Goal: Task Accomplishment & Management: Manage account settings

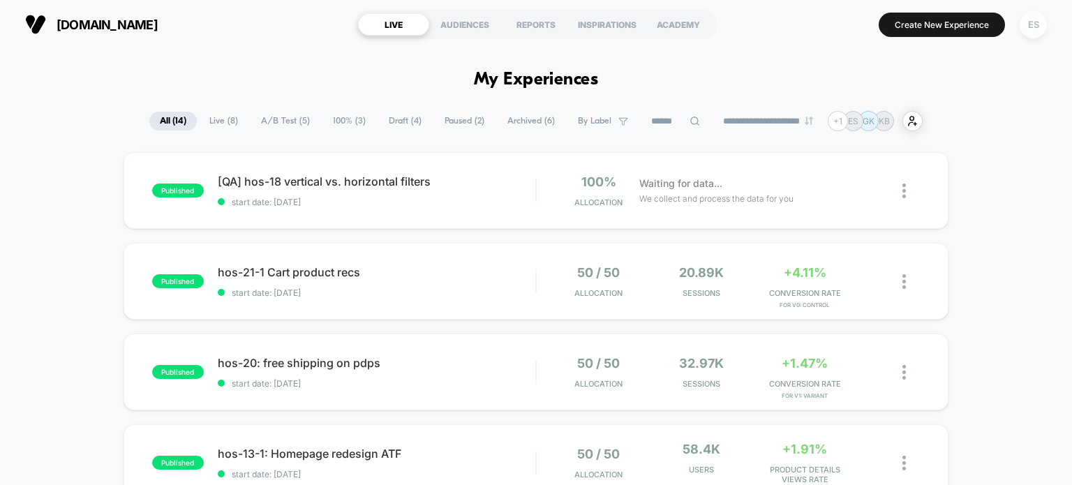
click at [1035, 20] on div "ES" at bounding box center [1032, 24] width 27 height 27
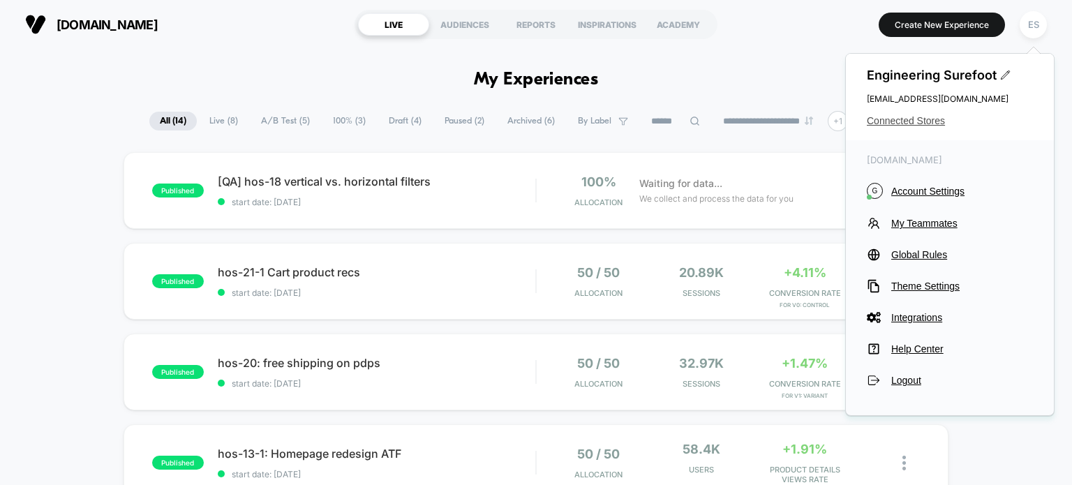
click at [908, 124] on span "Connected Stores" at bounding box center [950, 120] width 166 height 11
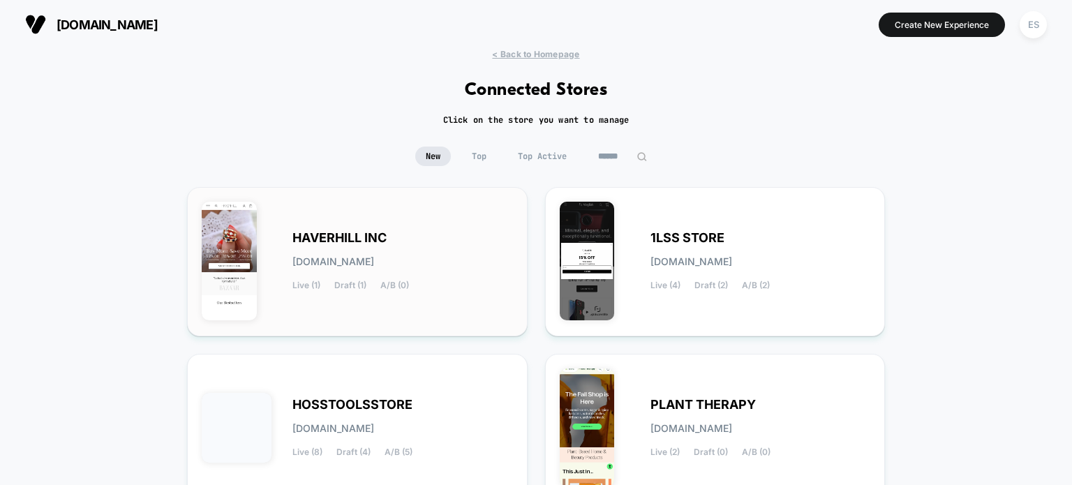
click at [361, 241] on span "HAVERHILL INC" at bounding box center [339, 238] width 94 height 10
